Goal: Information Seeking & Learning: Learn about a topic

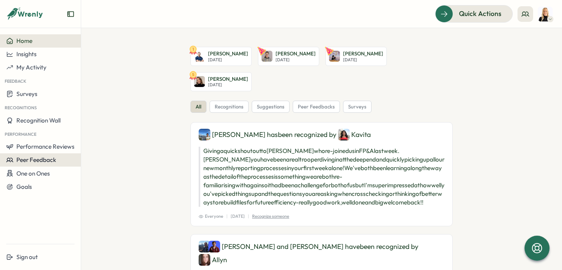
click at [43, 157] on span "Peer Feedback" at bounding box center [36, 159] width 40 height 7
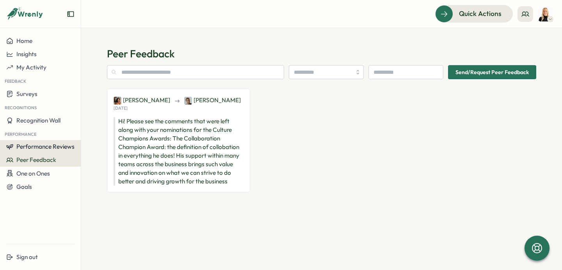
click at [47, 143] on span "Performance Reviews" at bounding box center [45, 146] width 58 height 7
click at [61, 146] on span "Performance Reviews" at bounding box center [45, 146] width 58 height 7
click at [56, 146] on span "Performance Reviews" at bounding box center [45, 146] width 58 height 7
click at [87, 135] on div "Reviews" at bounding box center [94, 139] width 22 height 9
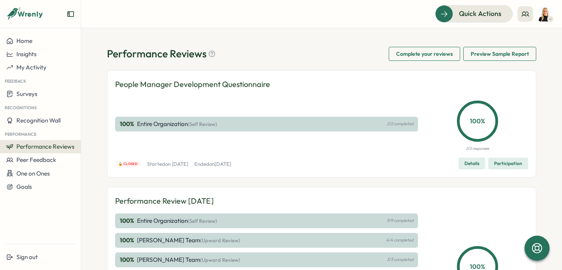
click at [41, 148] on span "Performance Reviews" at bounding box center [45, 146] width 58 height 7
click at [82, 154] on div "Insights" at bounding box center [94, 154] width 28 height 15
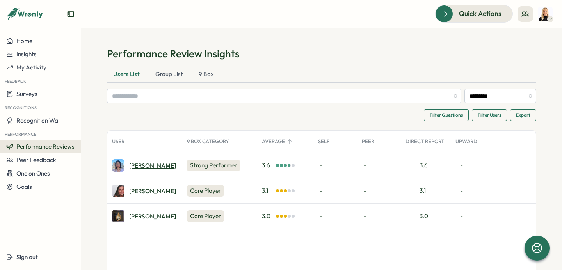
click at [145, 167] on div "[PERSON_NAME]" at bounding box center [152, 166] width 47 height 6
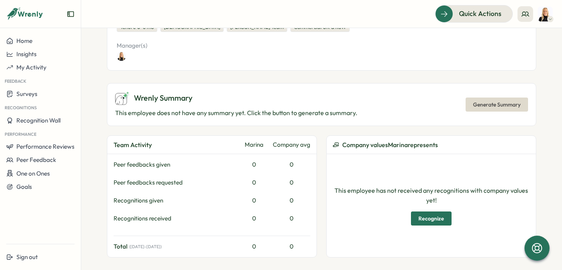
scroll to position [149, 0]
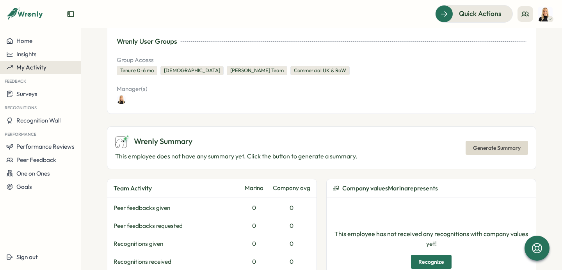
click at [59, 70] on div "My Activity" at bounding box center [40, 67] width 68 height 7
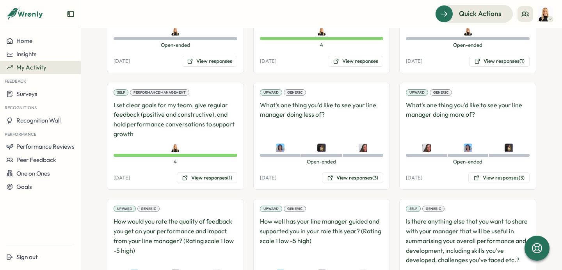
scroll to position [857, 0]
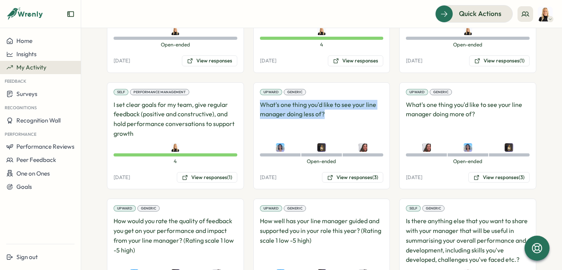
drag, startPoint x: 314, startPoint y: 114, endPoint x: 255, endPoint y: 107, distance: 59.0
click at [255, 107] on div "Upward Generic What's one thing you'd like to see your line manager doing less …" at bounding box center [321, 135] width 137 height 107
copy p "What's one thing you'd like to see your line manager doing less of?"
click at [349, 178] on button "View responses (3)" at bounding box center [352, 177] width 61 height 11
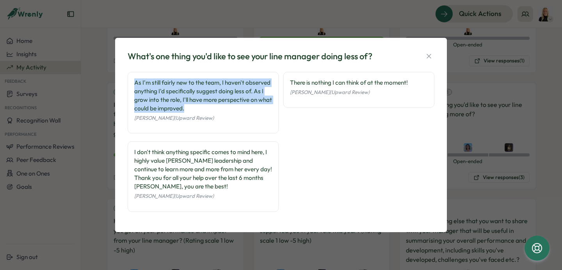
drag, startPoint x: 219, startPoint y: 107, endPoint x: 125, endPoint y: 85, distance: 96.6
click at [125, 85] on div "What's one thing you'd like to see your line manager doing less of? As I'm stil…" at bounding box center [281, 135] width 313 height 176
copy div "As I'm still fairly new to the team, I haven't observed anything I'd specifical…"
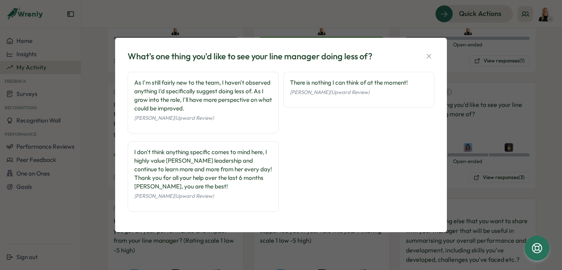
click at [435, 55] on div "What's one thing you'd like to see your line manager doing less of? As I'm stil…" at bounding box center [281, 135] width 313 height 176
click at [432, 58] on icon "button" at bounding box center [429, 56] width 8 height 8
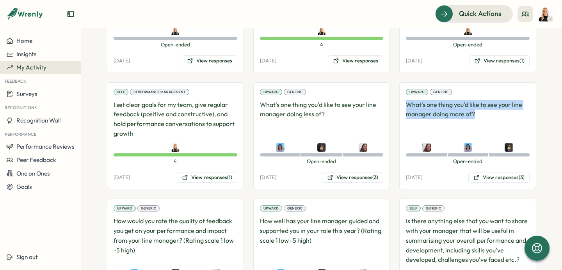
drag, startPoint x: 485, startPoint y: 117, endPoint x: 400, endPoint y: 106, distance: 85.8
click at [400, 106] on div "Upward Generic What's one thing you'd like to see your line manager doing more …" at bounding box center [467, 135] width 137 height 107
copy p "What's one thing you'd like to see your line manager doing more of?"
click at [505, 177] on button "View responses (3)" at bounding box center [498, 177] width 61 height 11
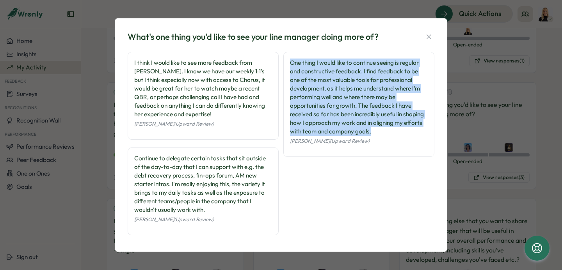
drag, startPoint x: 406, startPoint y: 135, endPoint x: 283, endPoint y: 64, distance: 141.3
click at [283, 64] on div "One thing I would like to continue seeing is regular and constructive feedback.…" at bounding box center [358, 104] width 151 height 105
copy div "One thing I would like to continue seeing is regular and constructive feedback.…"
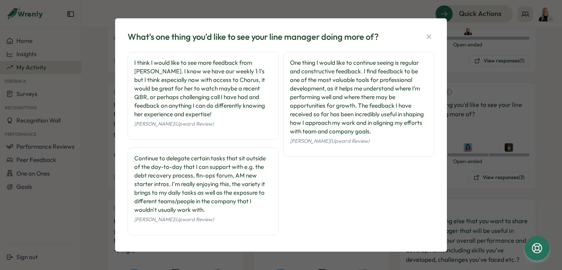
click at [434, 34] on div "What's one thing you'd like to see your line manager doing more of? I think I w…" at bounding box center [281, 135] width 313 height 215
click at [431, 37] on icon "button" at bounding box center [429, 37] width 8 height 8
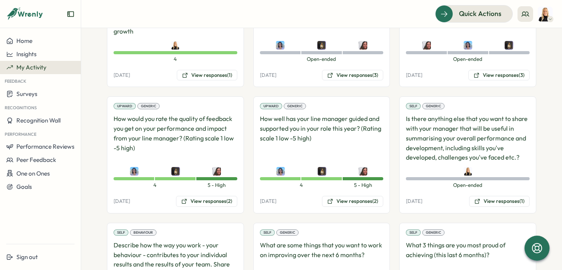
scroll to position [969, 0]
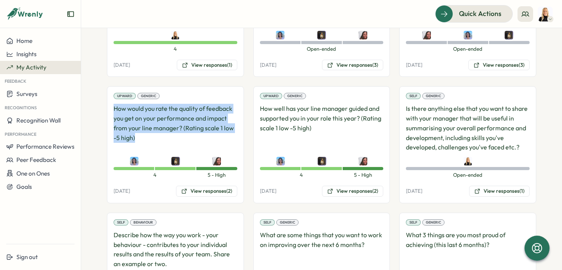
drag, startPoint x: 143, startPoint y: 137, endPoint x: 105, endPoint y: 111, distance: 46.1
click at [105, 111] on section "**********" at bounding box center [321, 149] width 481 height 242
copy p "How would you rate the quality of feedback you get on your performance and impa…"
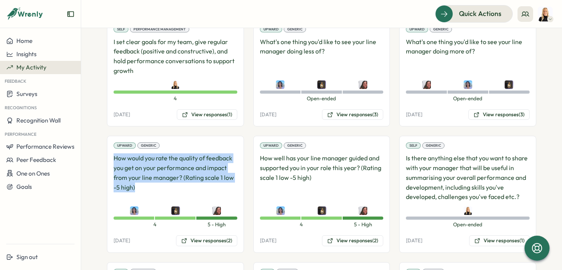
scroll to position [916, 0]
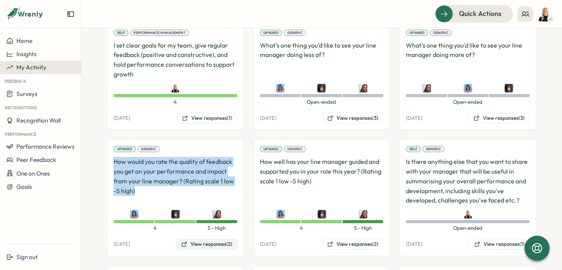
click at [198, 246] on button "View responses (2)" at bounding box center [206, 244] width 61 height 11
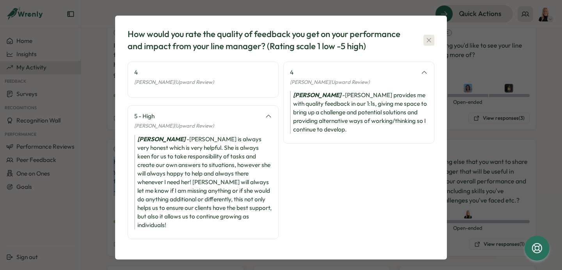
click at [432, 39] on icon "button" at bounding box center [429, 40] width 8 height 8
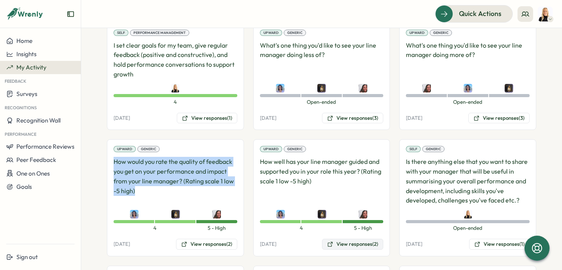
click at [347, 244] on button "View responses (2)" at bounding box center [352, 244] width 61 height 11
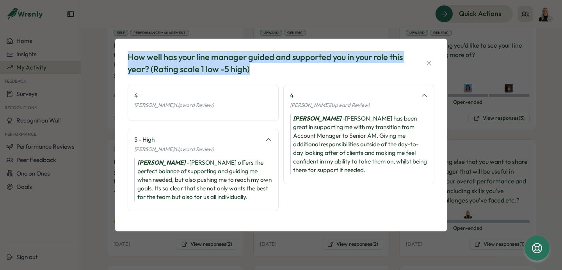
drag, startPoint x: 267, startPoint y: 69, endPoint x: 108, endPoint y: 60, distance: 159.1
click at [108, 60] on div "How well has your line manager guided and supported you in your role this year?…" at bounding box center [281, 135] width 562 height 270
copy div "How well has your line manager guided and supported you in your role this year?…"
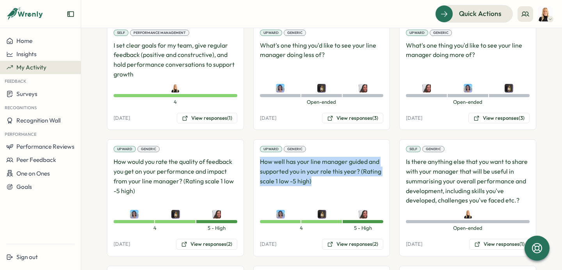
drag, startPoint x: 316, startPoint y: 184, endPoint x: 258, endPoint y: 160, distance: 63.2
click at [260, 160] on p "How well has your line manager guided and supported you in your role this year?…" at bounding box center [322, 181] width 124 height 48
copy p "How well has your line manager guided and supported you in your role this year?…"
